Goal: Task Accomplishment & Management: Manage account settings

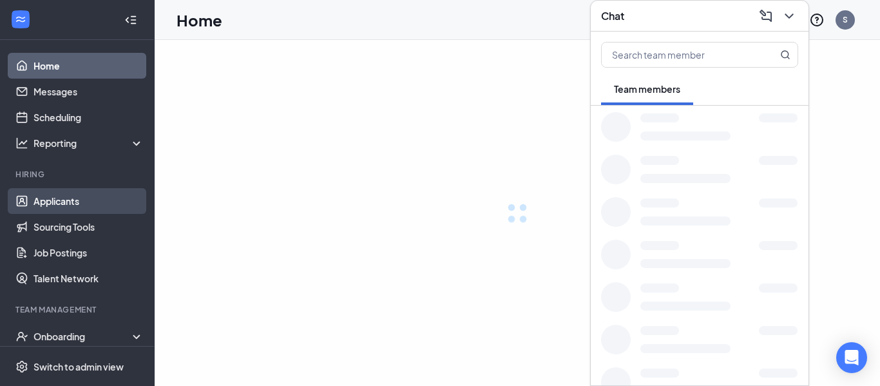
click at [33, 202] on link "Applicants" at bounding box center [88, 201] width 110 height 26
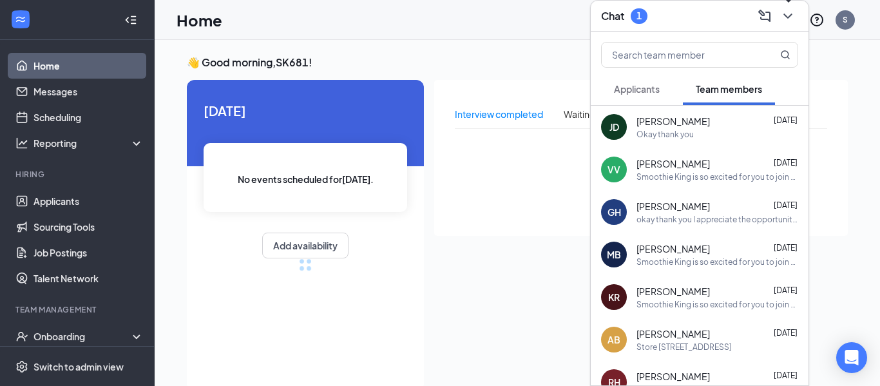
click at [786, 26] on button at bounding box center [787, 16] width 21 height 21
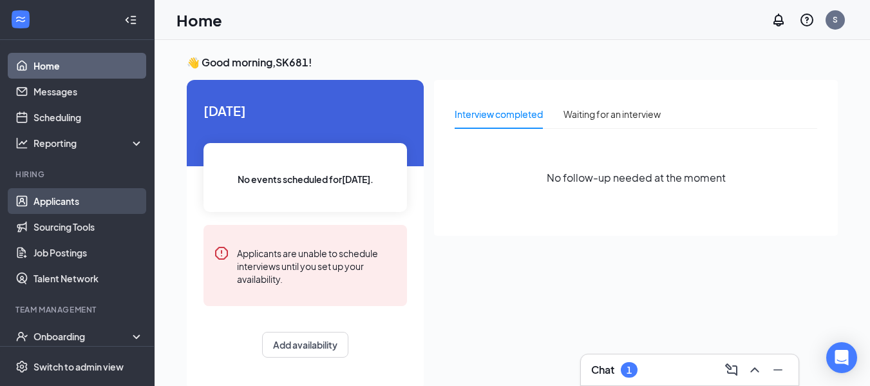
click at [47, 205] on link "Applicants" at bounding box center [88, 201] width 110 height 26
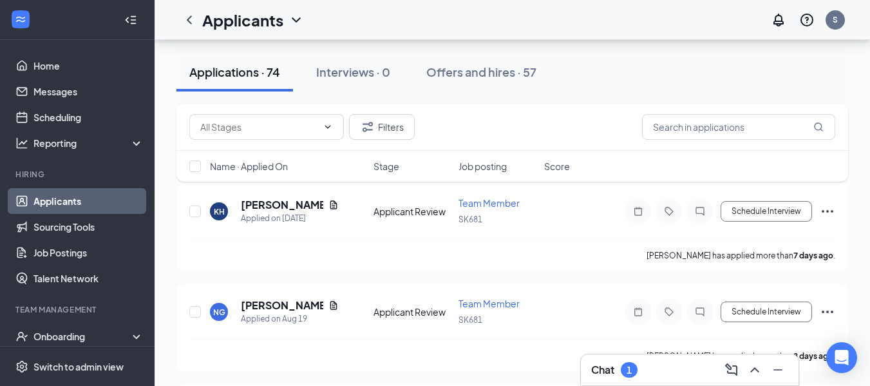
scroll to position [2326, 0]
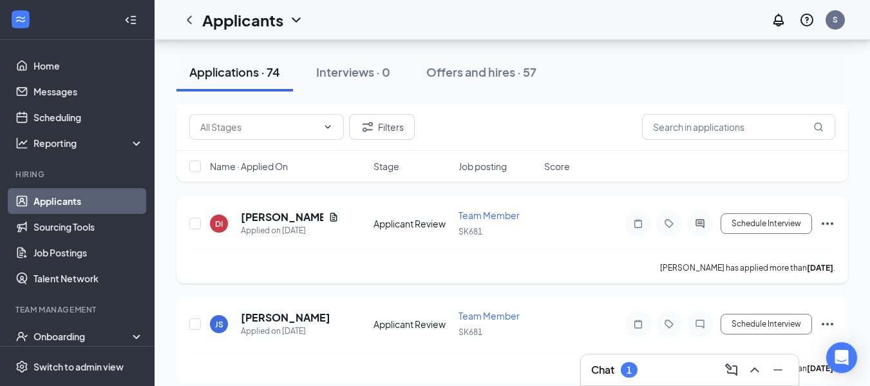
click at [328, 212] on icon "Document" at bounding box center [333, 217] width 10 height 10
click at [328, 218] on icon "Document" at bounding box center [333, 217] width 10 height 10
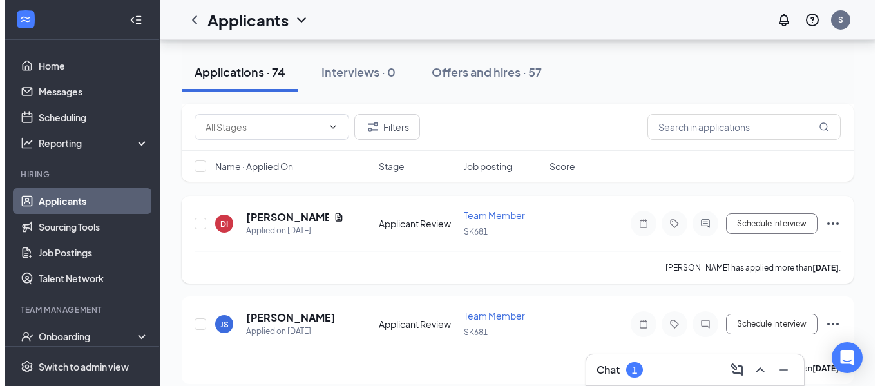
scroll to position [2326, 0]
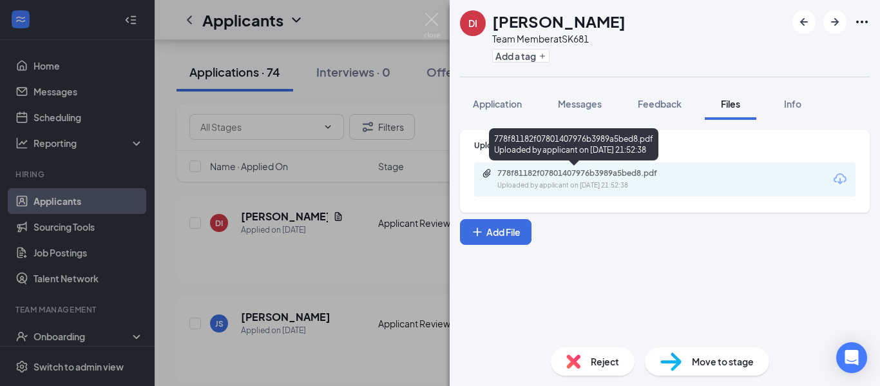
click at [653, 188] on div "Uploaded by applicant on [DATE] 21:52:38" at bounding box center [593, 185] width 193 height 10
